Goal: Information Seeking & Learning: Check status

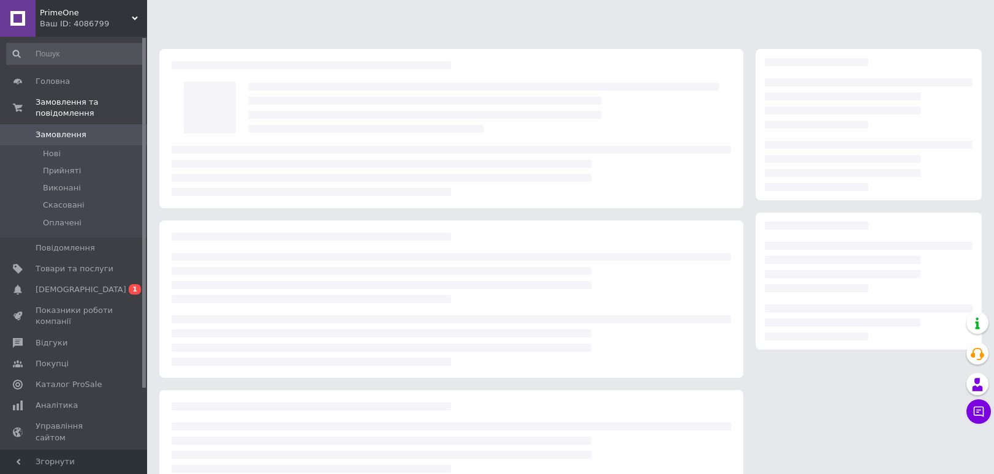
scroll to position [85, 0]
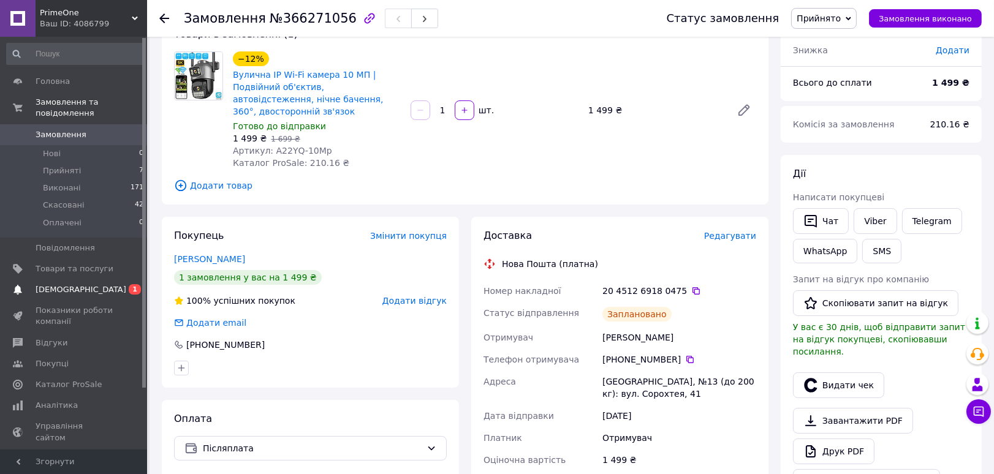
click at [104, 284] on span "[DEMOGRAPHIC_DATA]" at bounding box center [75, 289] width 78 height 11
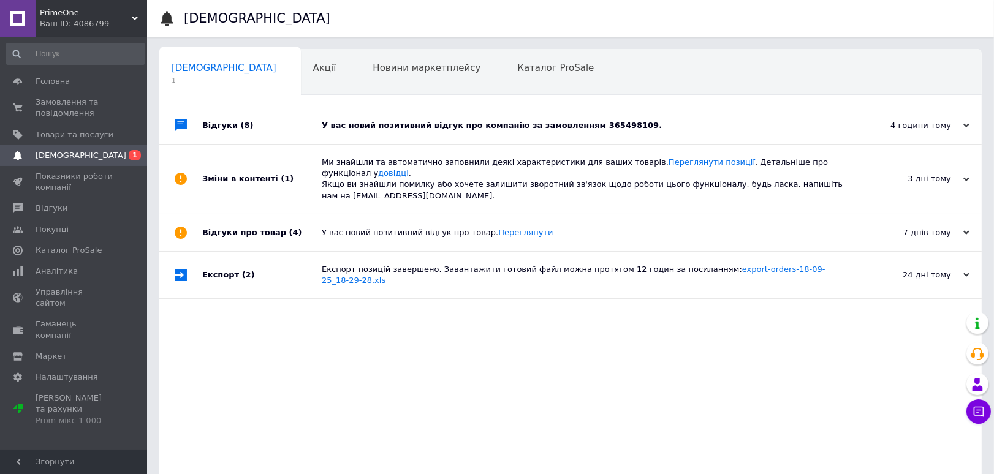
click at [680, 119] on div "У вас новий позитивний відгук про компанію за замовленням 365498109." at bounding box center [584, 125] width 525 height 37
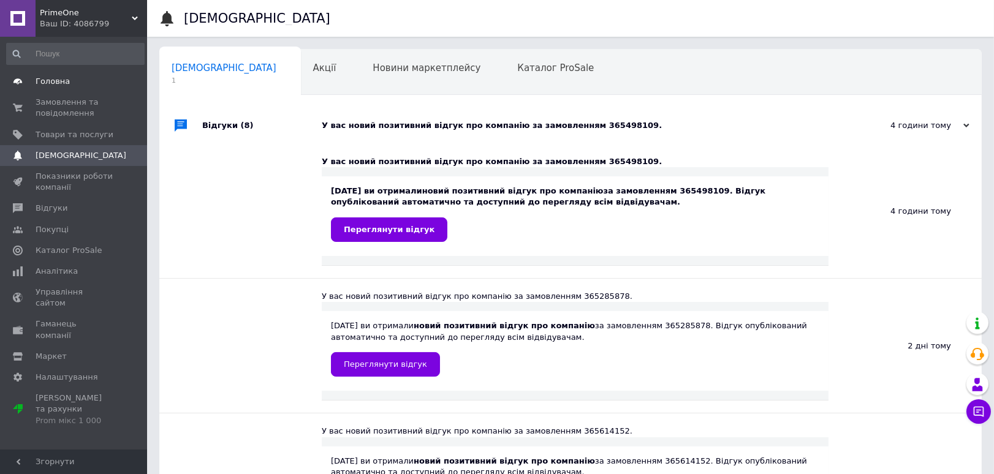
drag, startPoint x: 53, startPoint y: 95, endPoint x: 53, endPoint y: 84, distance: 11.0
click at [53, 95] on link "Замовлення та повідомлення 0 0" at bounding box center [75, 108] width 151 height 32
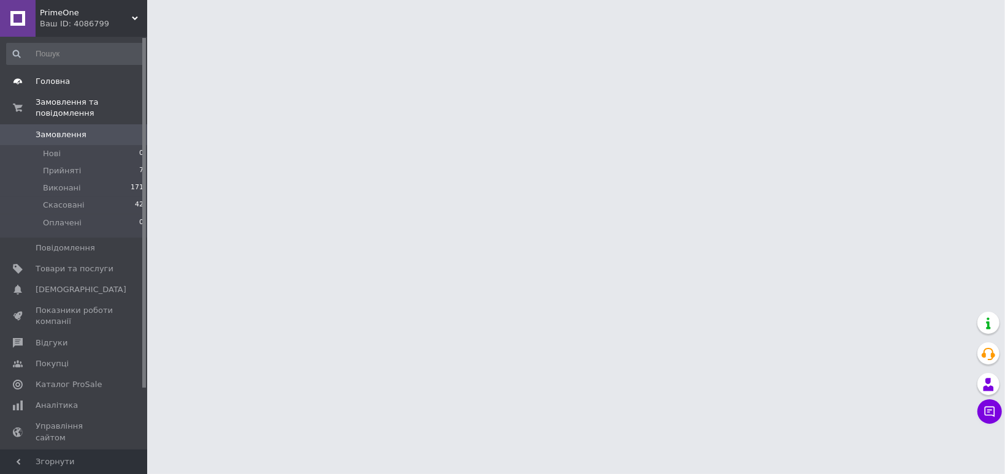
click at [53, 78] on span "Головна" at bounding box center [53, 81] width 34 height 11
